Goal: Task Accomplishment & Management: Use online tool/utility

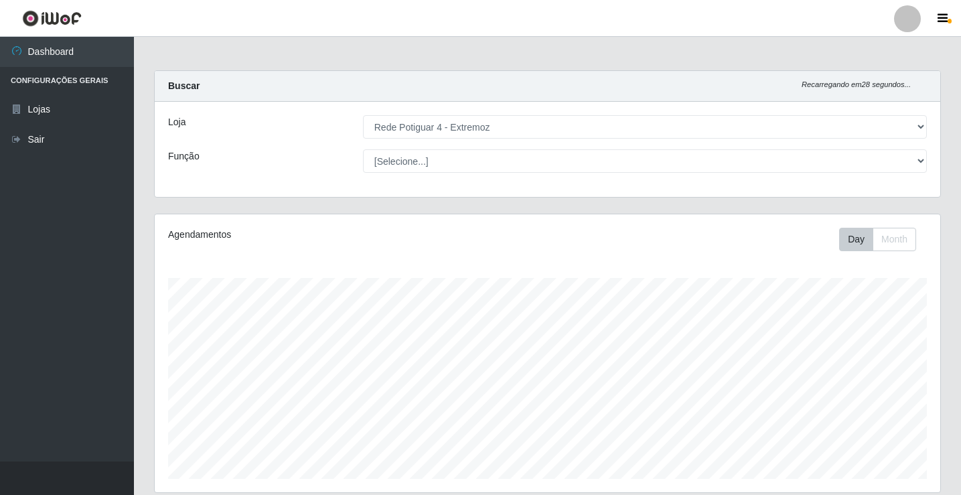
select select "78"
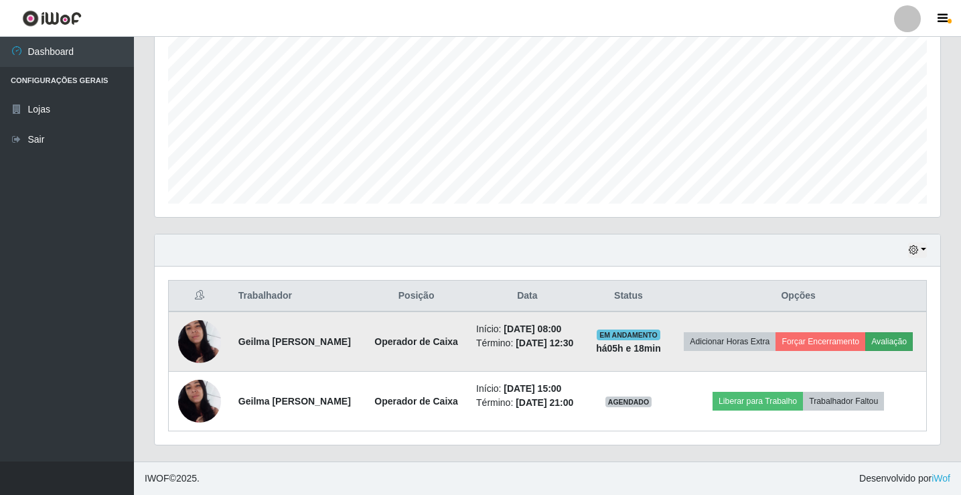
scroll to position [278, 786]
click at [827, 340] on button "Forçar Encerramento" at bounding box center [821, 341] width 90 height 19
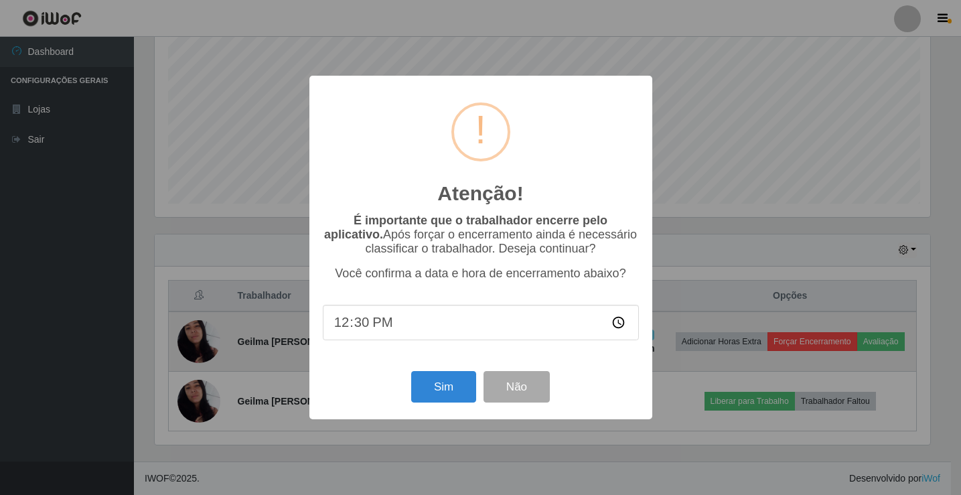
scroll to position [278, 779]
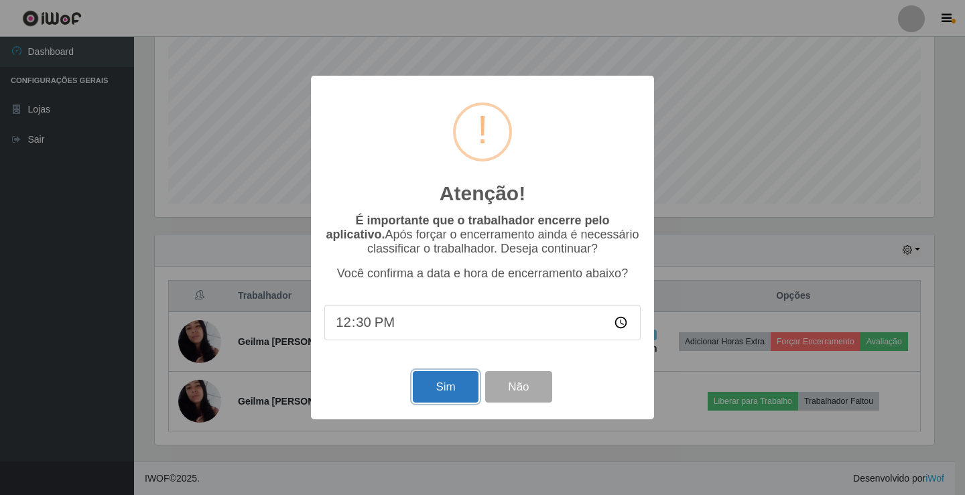
click at [445, 395] on button "Sim" at bounding box center [445, 386] width 65 height 31
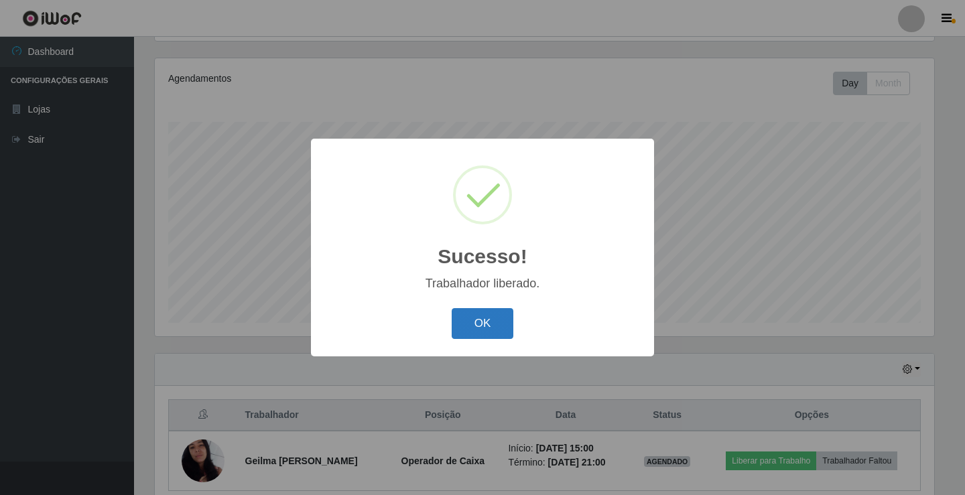
click at [466, 332] on button "OK" at bounding box center [483, 323] width 62 height 31
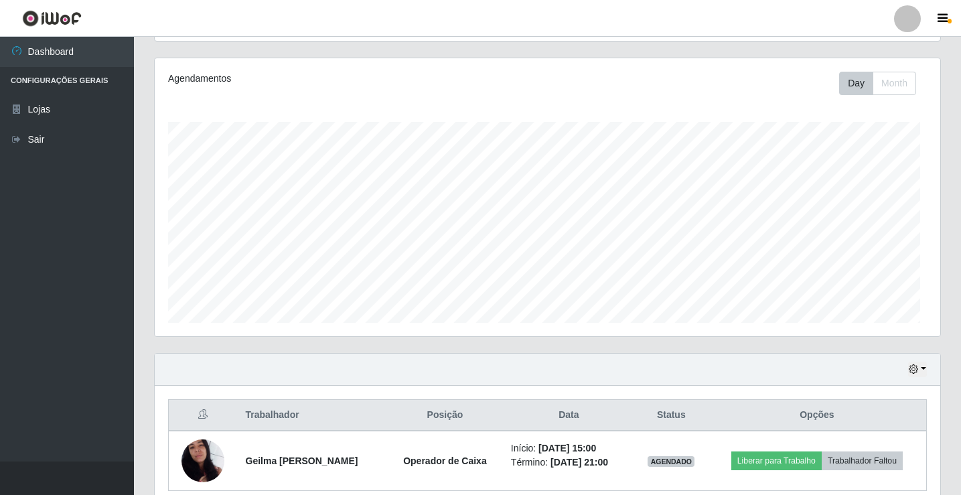
scroll to position [278, 786]
click at [914, 368] on icon "button" at bounding box center [913, 368] width 9 height 9
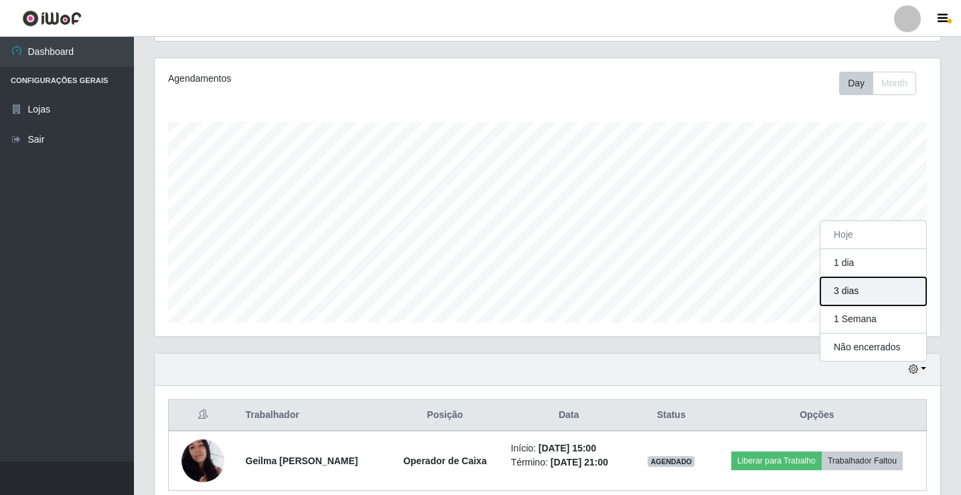
click at [828, 296] on button "3 dias" at bounding box center [874, 291] width 106 height 28
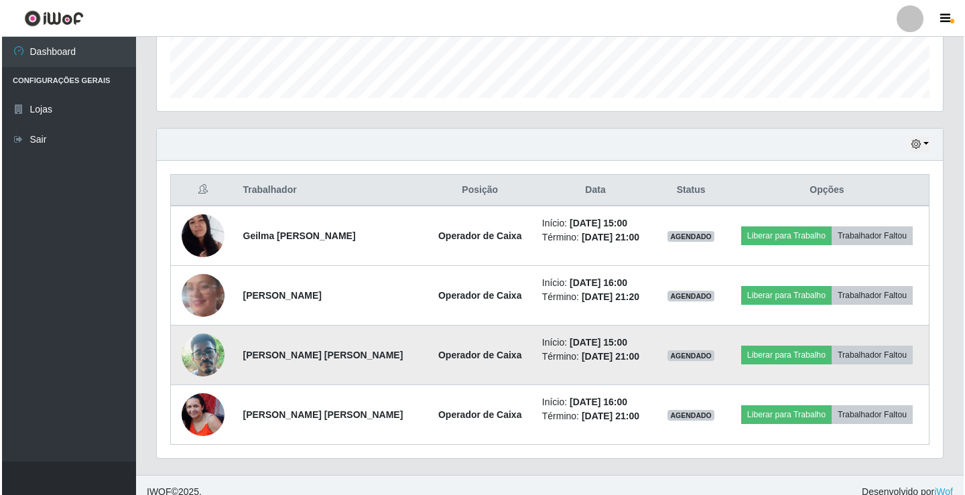
scroll to position [395, 0]
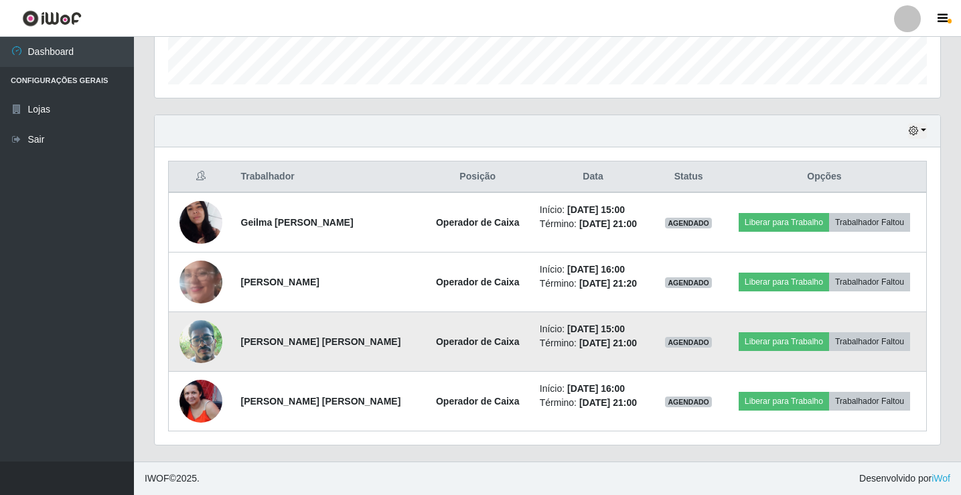
click at [202, 343] on img at bounding box center [201, 341] width 43 height 76
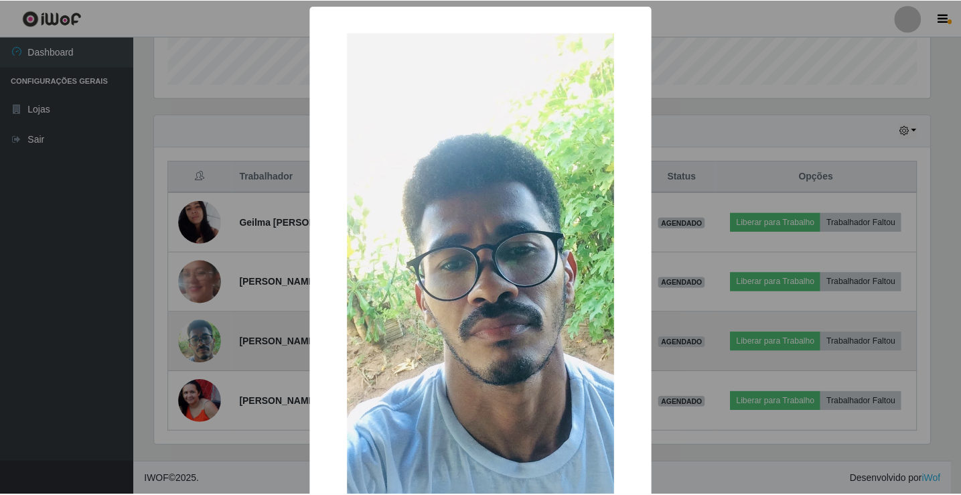
scroll to position [278, 779]
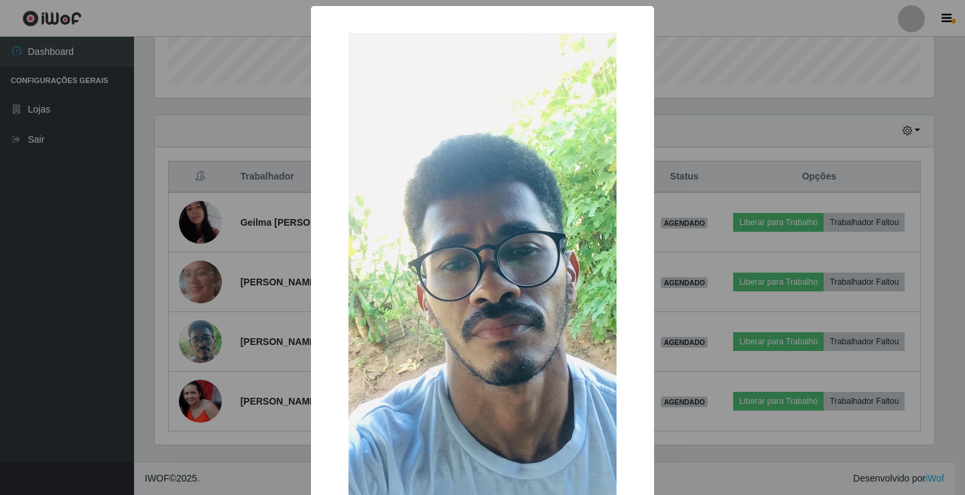
click at [224, 346] on div "× OK Cancel" at bounding box center [482, 247] width 965 height 495
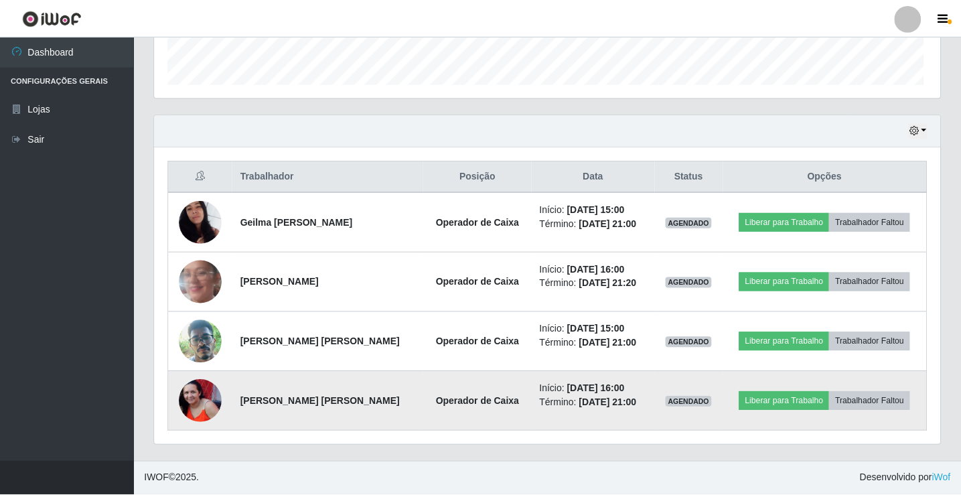
scroll to position [278, 786]
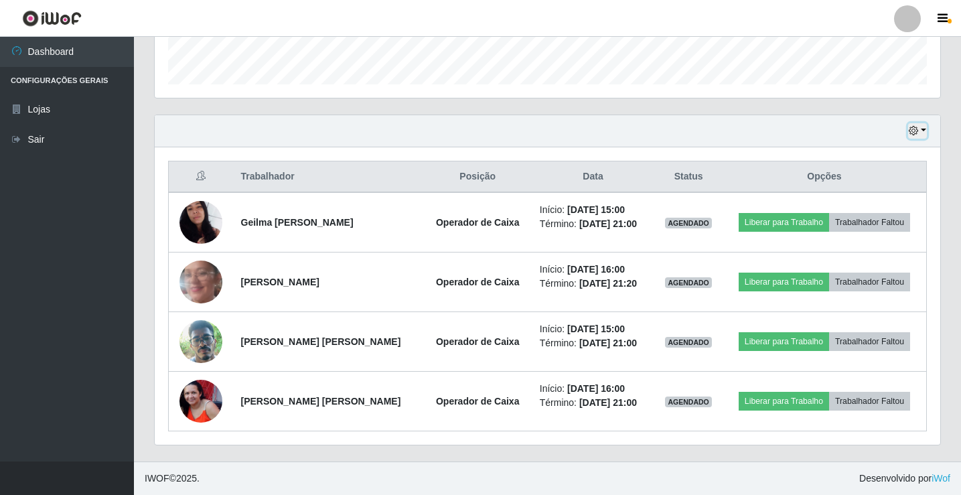
click at [911, 133] on icon "button" at bounding box center [913, 130] width 9 height 9
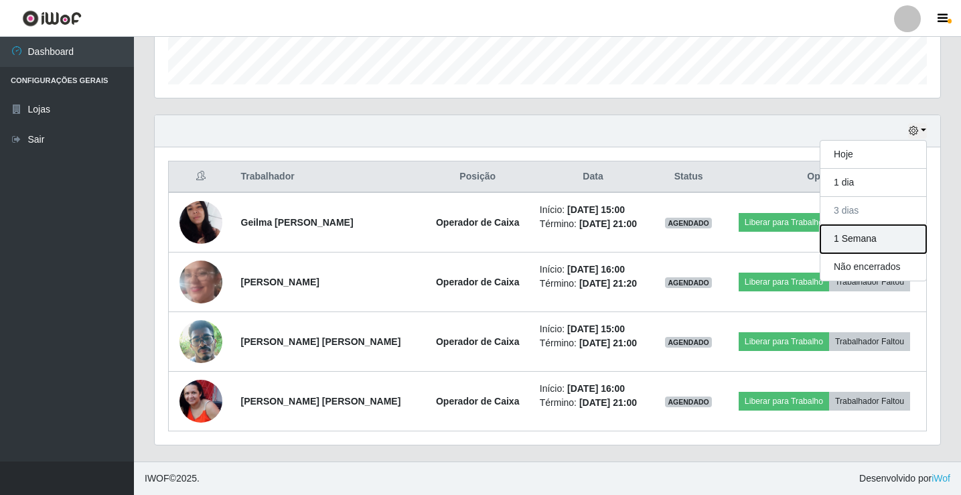
click at [886, 236] on button "1 Semana" at bounding box center [874, 239] width 106 height 28
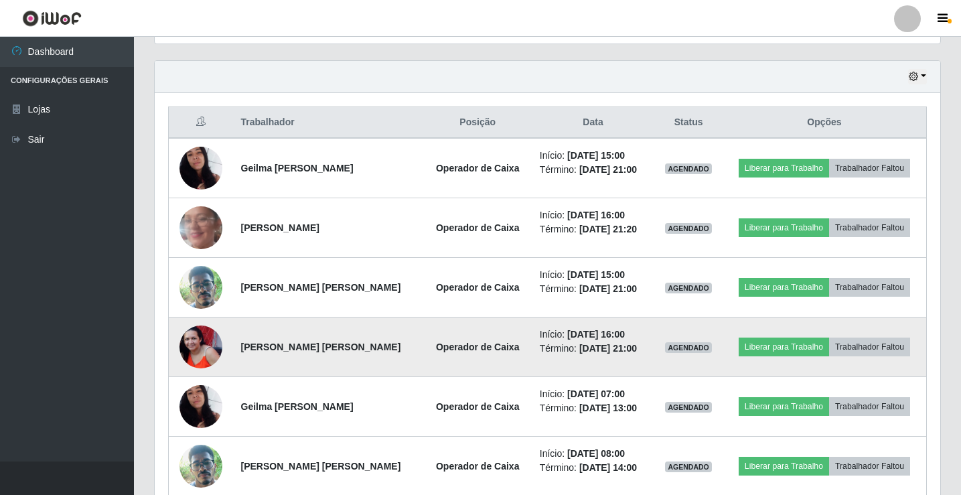
scroll to position [439, 0]
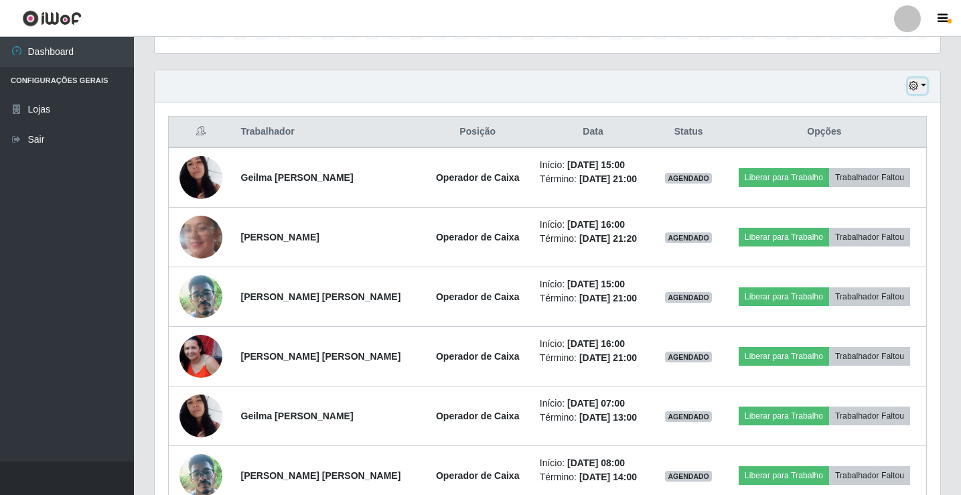
click at [916, 84] on icon "button" at bounding box center [913, 85] width 9 height 9
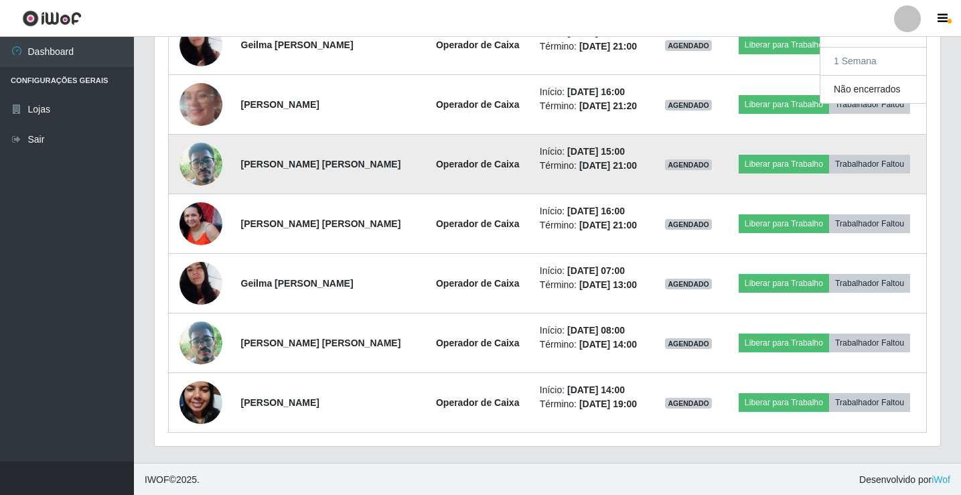
scroll to position [573, 0]
